Goal: Transaction & Acquisition: Book appointment/travel/reservation

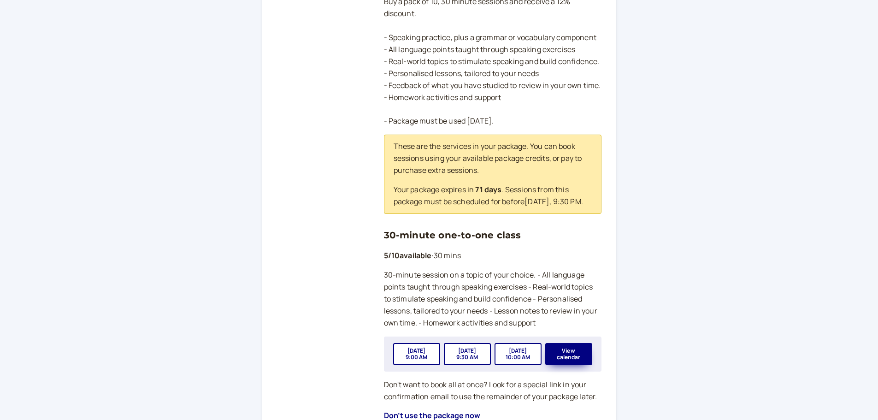
scroll to position [288, 0]
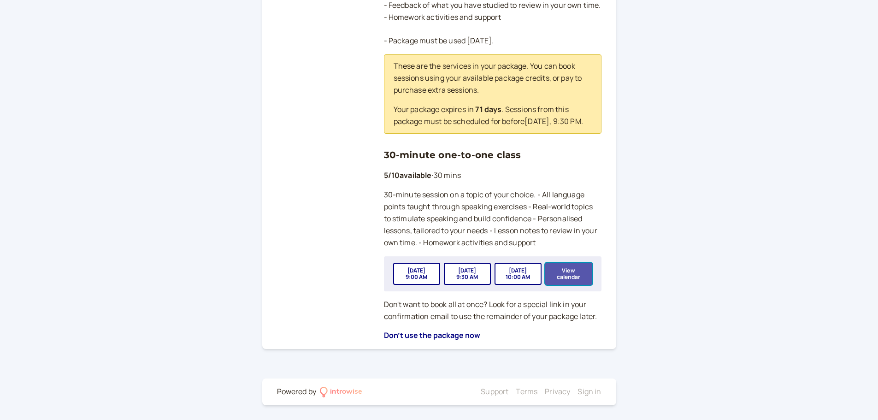
click at [569, 275] on button "View calendar" at bounding box center [568, 274] width 47 height 22
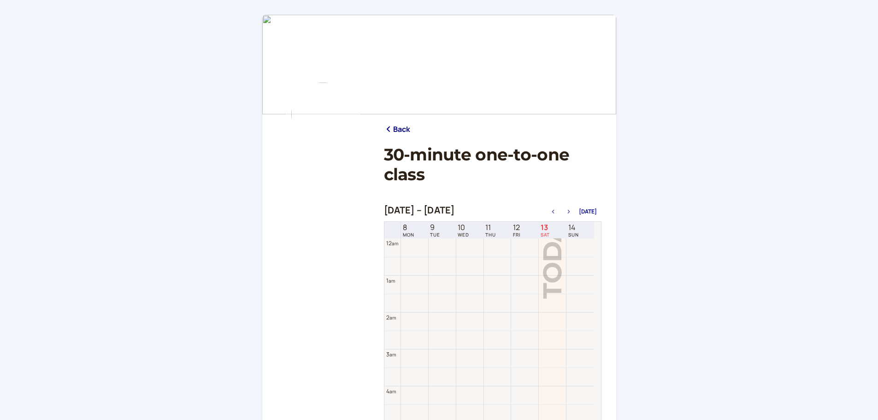
scroll to position [295, 0]
click at [570, 213] on icon "button" at bounding box center [568, 212] width 2 height 4
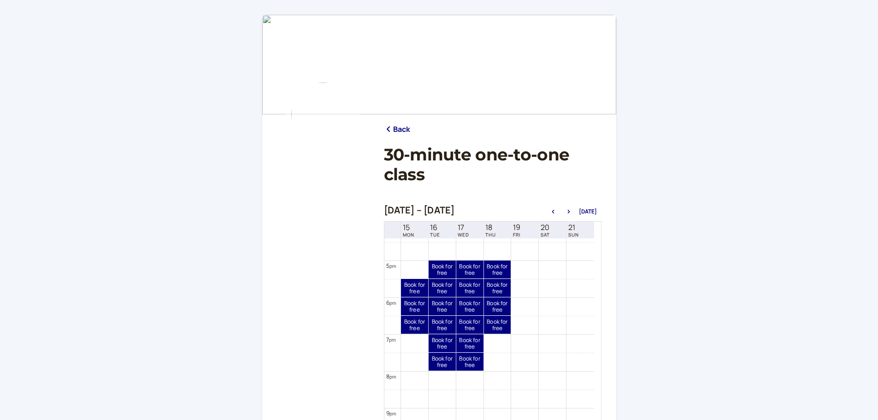
scroll to position [608, 0]
click at [470, 265] on div "Sep 17, 5:00 PM — 5:30 PM" at bounding box center [512, 264] width 85 height 14
click at [466, 268] on link "Book for free free" at bounding box center [469, 266] width 27 height 18
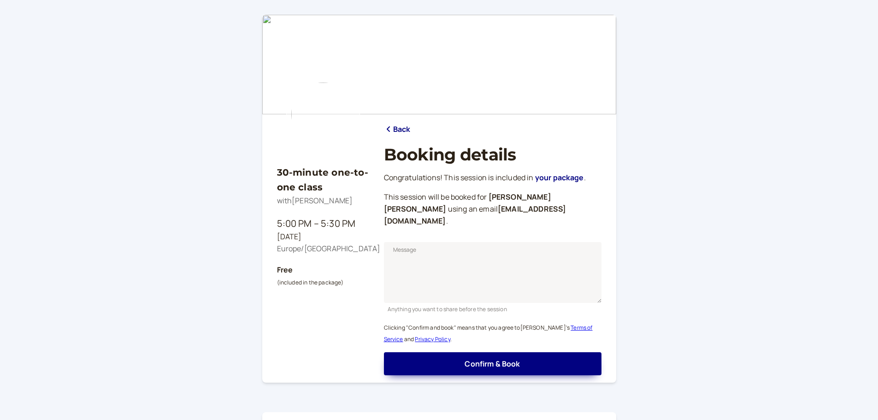
scroll to position [22, 0]
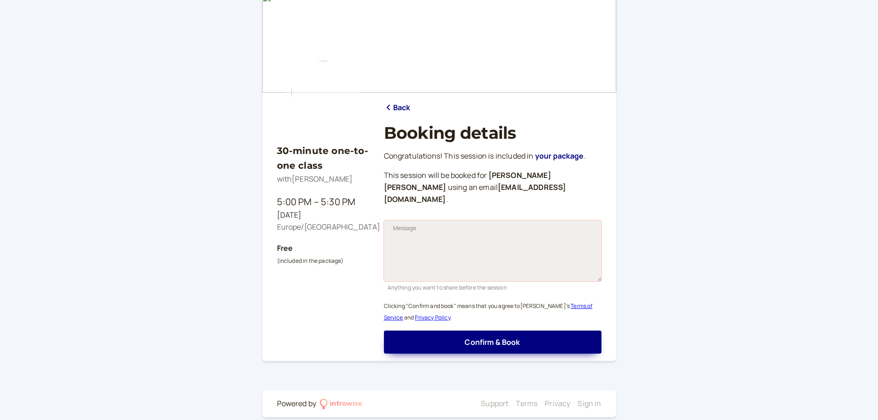
click at [433, 220] on textarea "Message" at bounding box center [493, 250] width 218 height 61
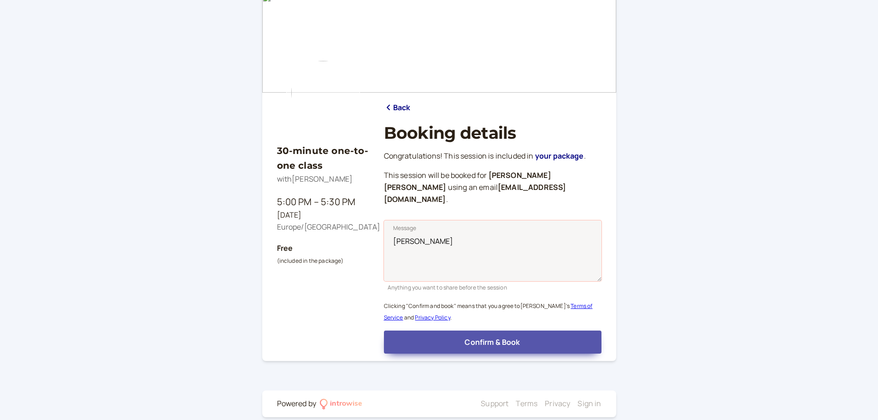
type textarea "[PERSON_NAME]"
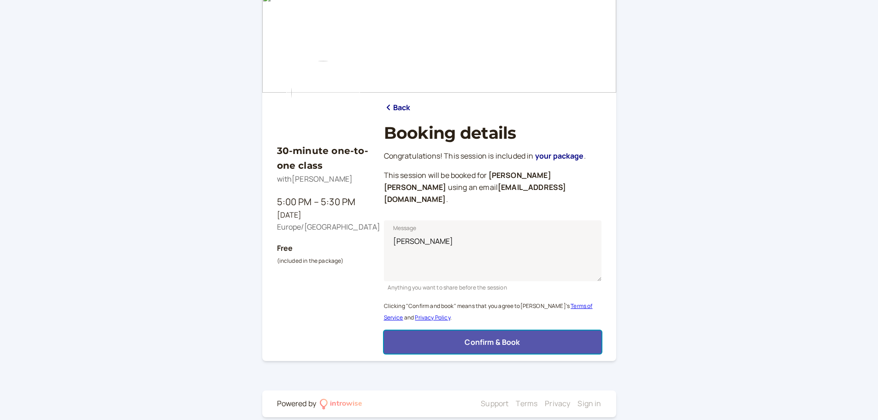
click at [498, 337] on span "Confirm & Book" at bounding box center [492, 342] width 55 height 10
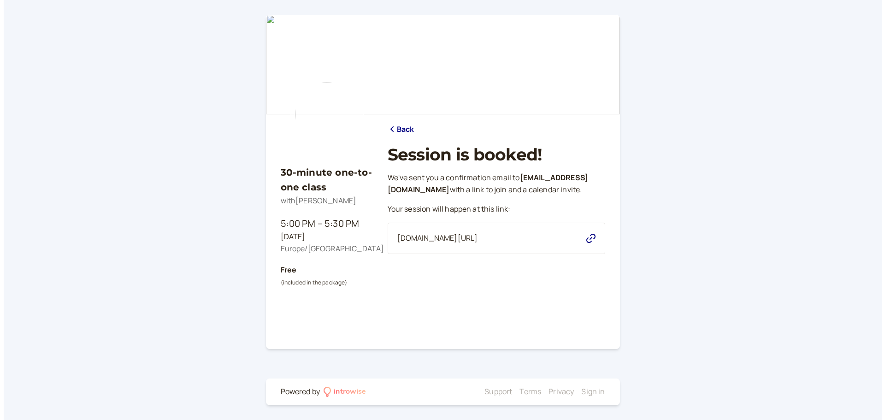
scroll to position [0, 0]
click at [584, 249] on div "introwise.com/s/SVRTL5KjuYIB5WBRyzU7" at bounding box center [496, 238] width 218 height 31
click at [588, 243] on icon "button" at bounding box center [590, 238] width 9 height 9
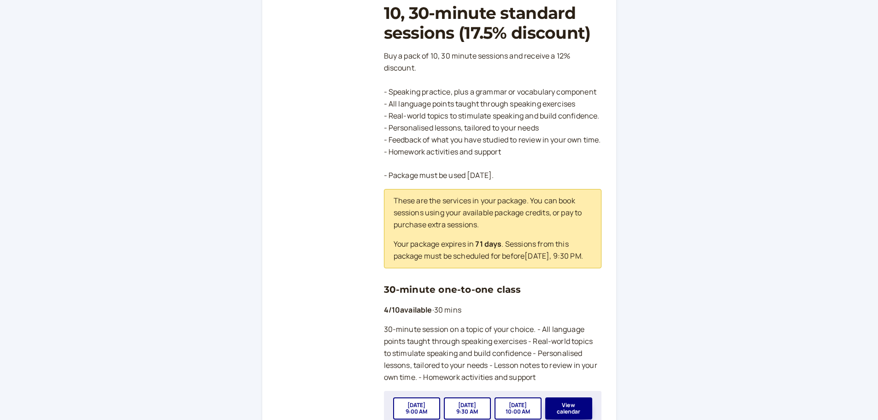
scroll to position [288, 0]
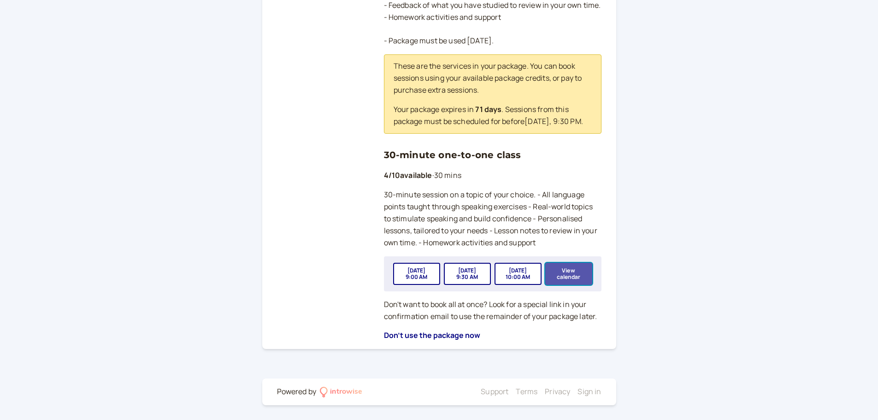
click at [567, 275] on button "View calendar" at bounding box center [568, 274] width 47 height 22
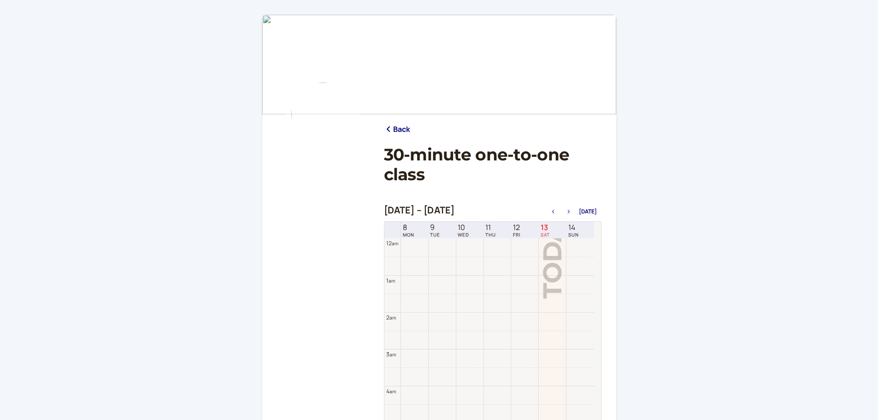
scroll to position [295, 0]
click at [568, 212] on icon "button" at bounding box center [568, 212] width 11 height 4
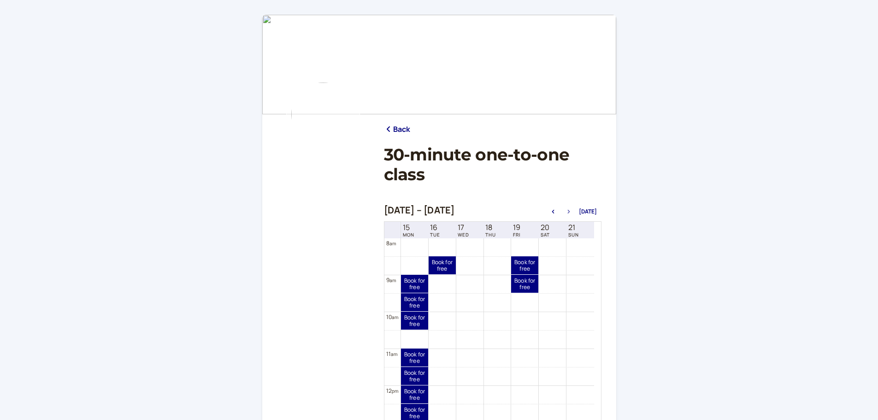
click at [573, 212] on icon "button" at bounding box center [568, 212] width 11 height 4
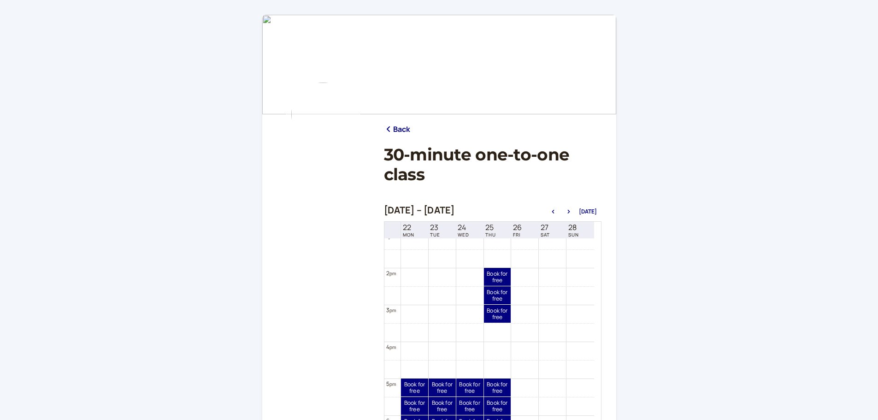
scroll to position [608, 0]
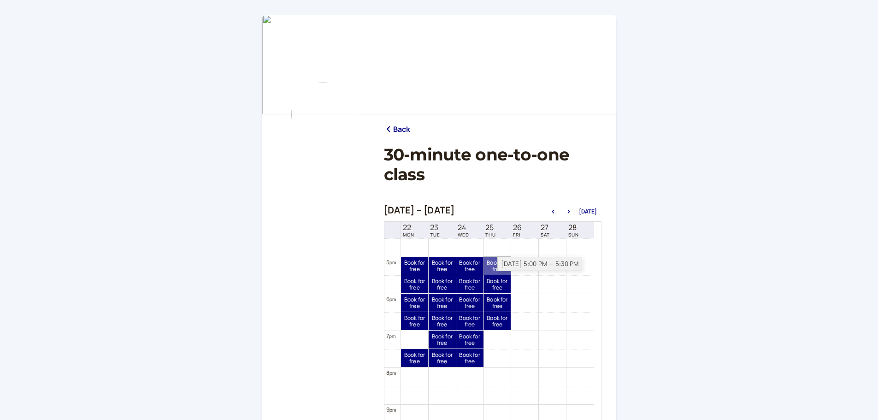
click at [493, 265] on link "Book for free free" at bounding box center [497, 266] width 27 height 18
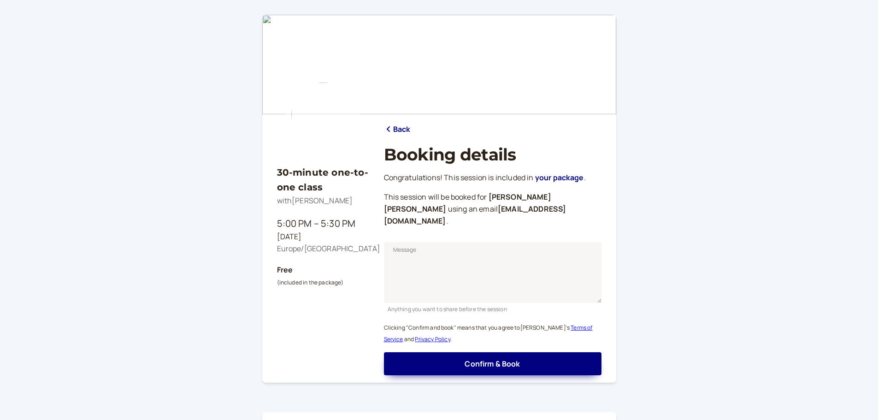
scroll to position [22, 0]
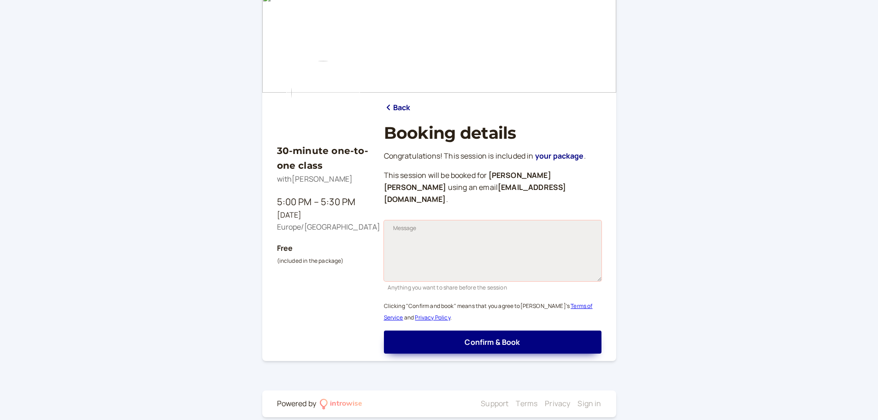
click at [461, 229] on textarea "Message" at bounding box center [493, 250] width 218 height 61
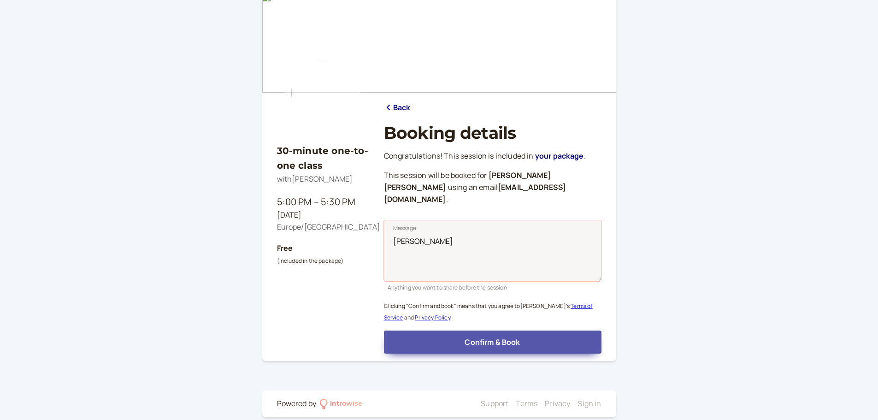
type textarea "[PERSON_NAME]"
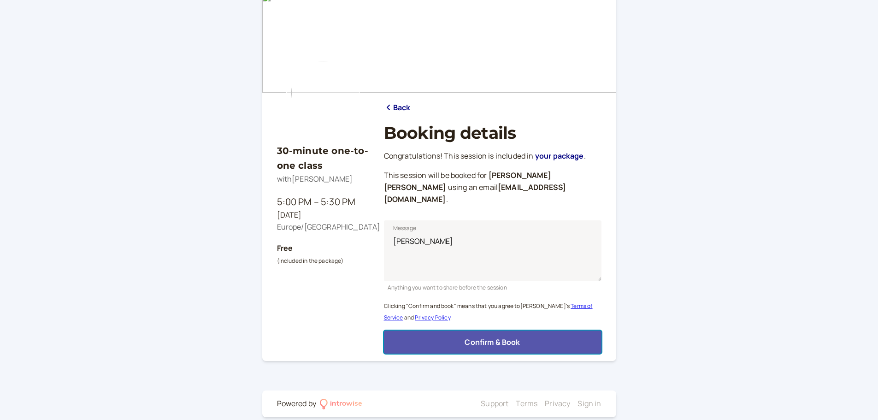
click at [482, 337] on span "Confirm & Book" at bounding box center [492, 342] width 55 height 10
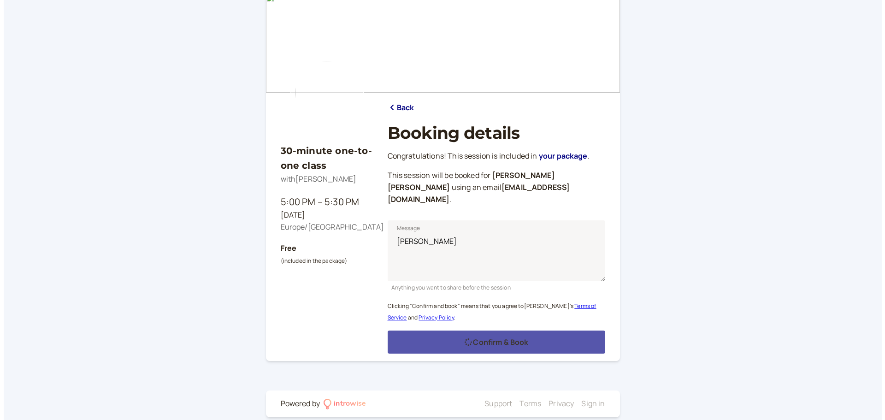
scroll to position [0, 0]
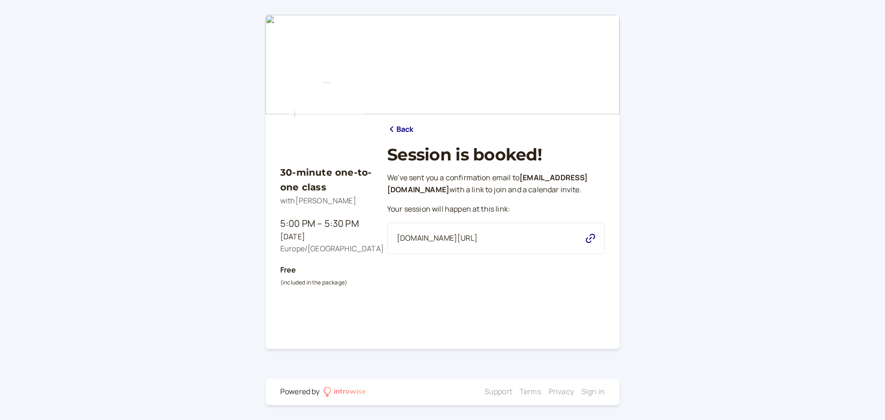
click at [591, 243] on icon "button" at bounding box center [590, 238] width 9 height 9
